Goal: Information Seeking & Learning: Learn about a topic

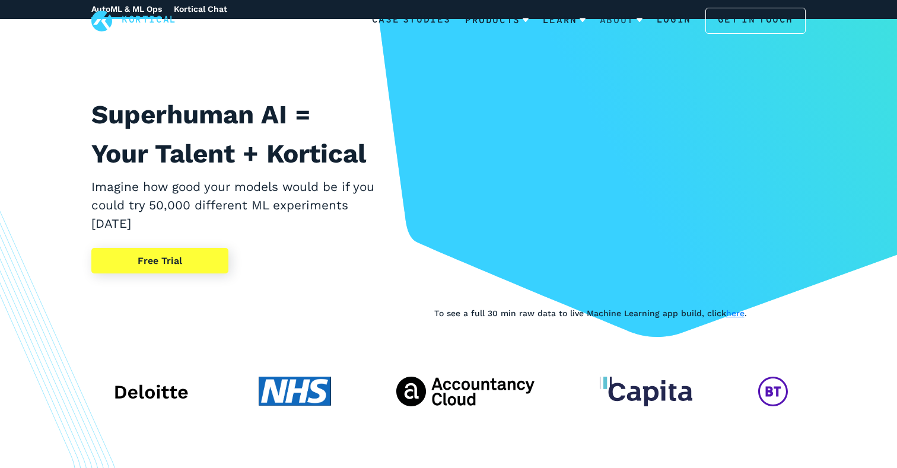
click at [637, 20] on link "About" at bounding box center [621, 20] width 43 height 31
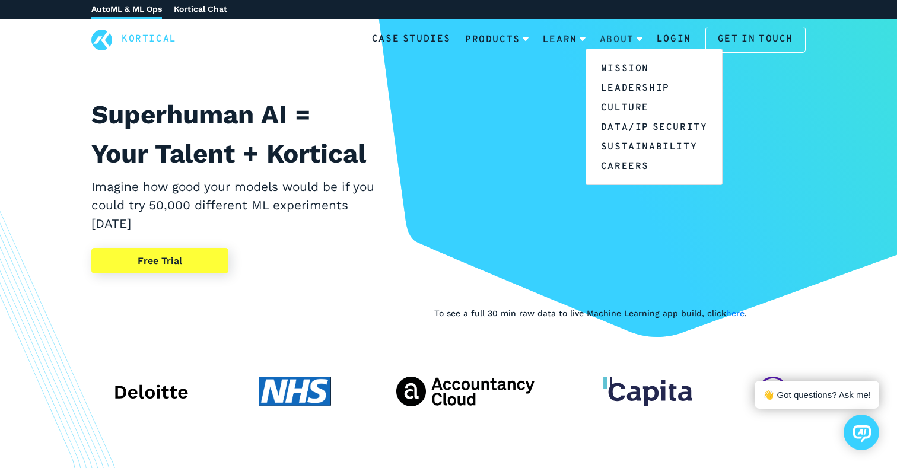
click at [624, 40] on link "About" at bounding box center [621, 39] width 43 height 31
click at [633, 37] on link "About" at bounding box center [621, 39] width 43 height 31
click at [625, 62] on link "Mission" at bounding box center [654, 68] width 136 height 20
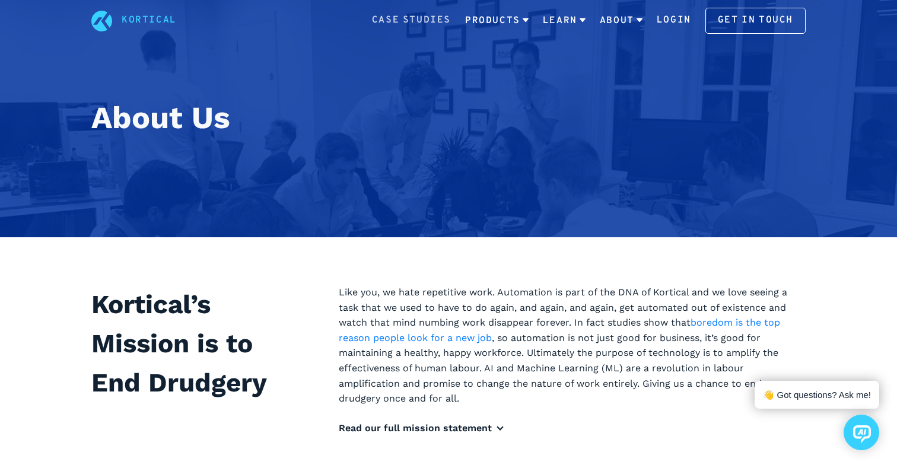
click at [429, 17] on link "Case Studies" at bounding box center [411, 20] width 79 height 15
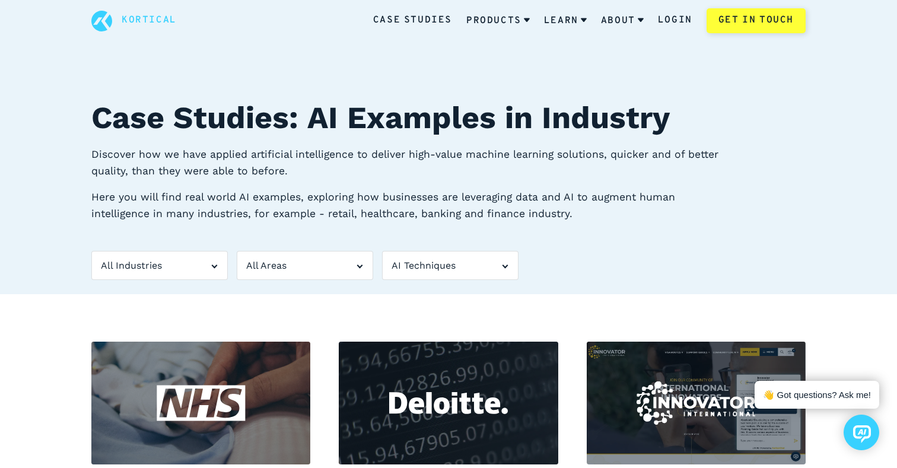
click at [224, 84] on section "Case Studies: AI Examples in Industry Discover how we have applied artificial i…" at bounding box center [448, 147] width 897 height 294
click at [150, 18] on link "Kortical" at bounding box center [149, 20] width 55 height 15
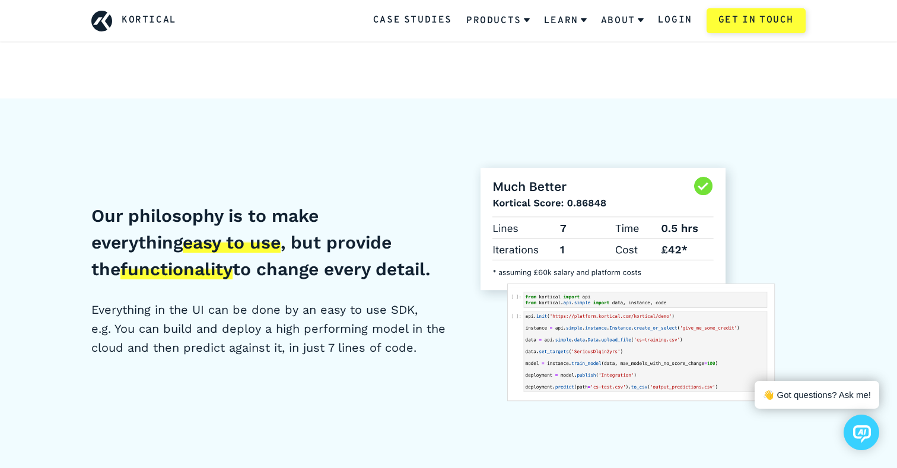
scroll to position [4343, 0]
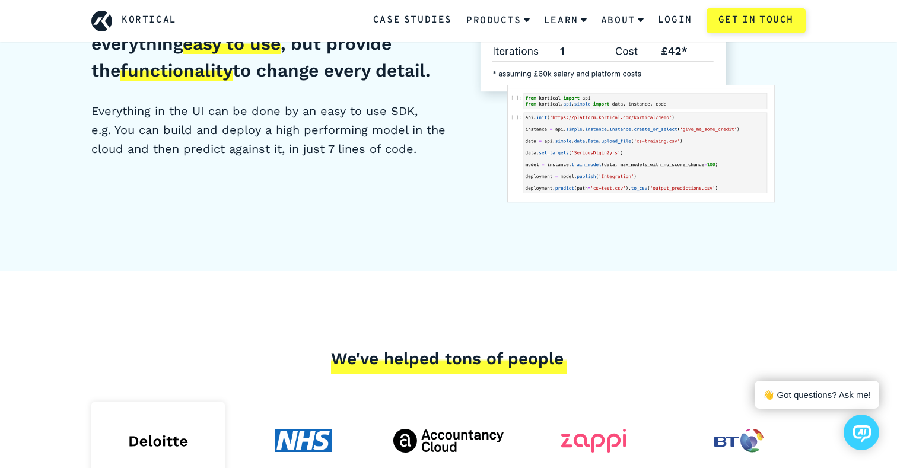
click at [131, 21] on link "Kortical" at bounding box center [149, 20] width 55 height 15
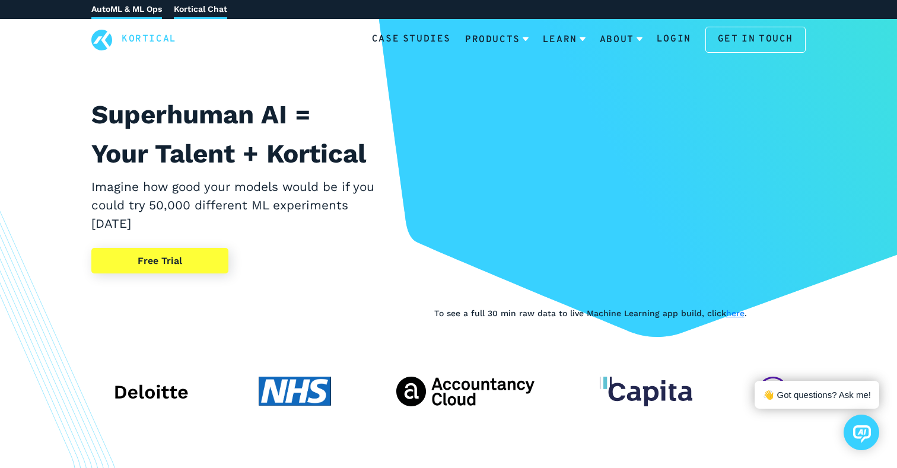
click at [212, 4] on link "Kortical Chat" at bounding box center [200, 9] width 53 height 19
